Goal: Find contact information: Find contact information

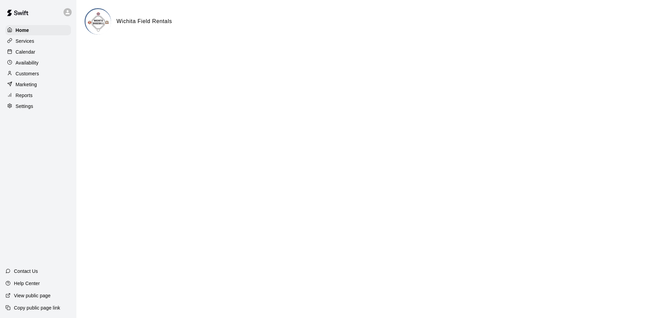
click at [34, 53] on p "Calendar" at bounding box center [26, 52] width 20 height 7
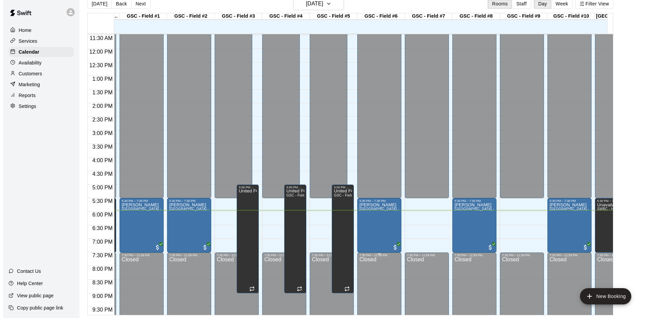
scroll to position [310, 280]
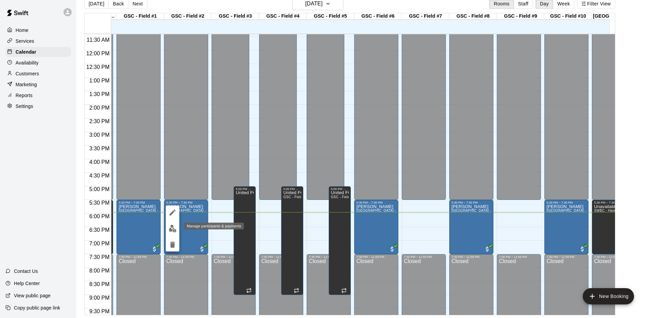
click at [174, 228] on img "edit" at bounding box center [173, 229] width 8 height 8
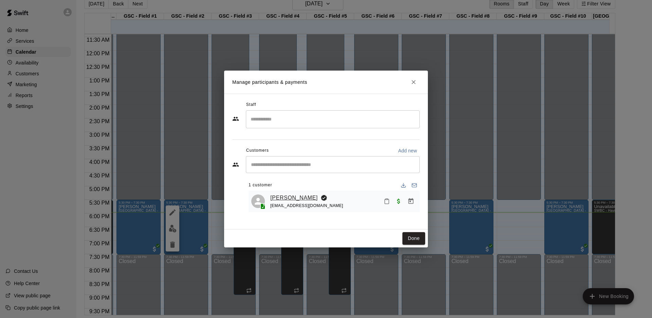
click at [282, 198] on link "[PERSON_NAME]" at bounding box center [294, 198] width 48 height 9
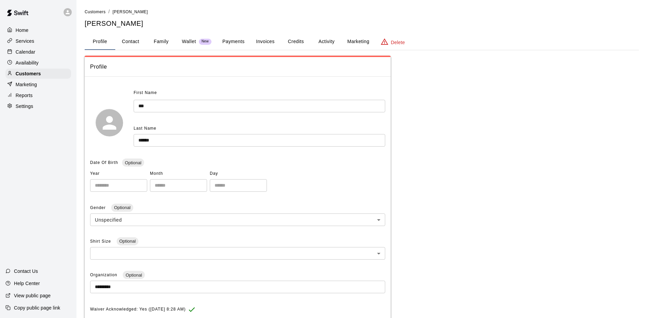
click at [138, 42] on button "Contact" at bounding box center [130, 42] width 31 height 16
select select "**"
